Goal: Transaction & Acquisition: Download file/media

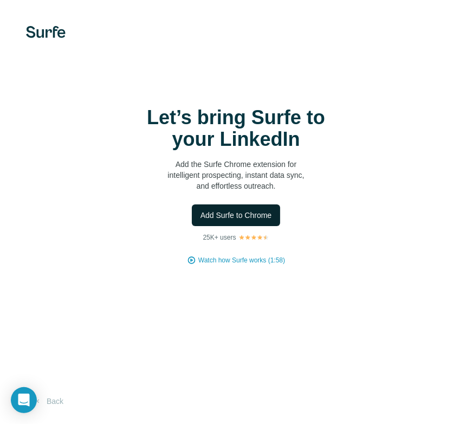
click at [254, 216] on span "Add Surfe to Chrome" at bounding box center [237, 215] width 72 height 11
